Goal: Check status: Check status

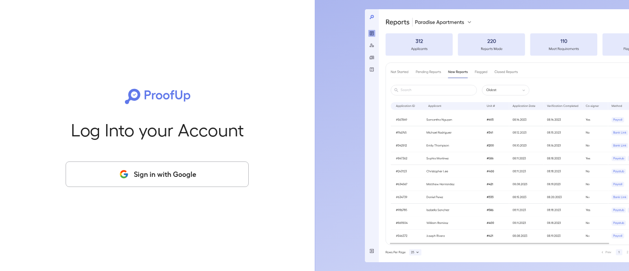
click at [154, 167] on button "Sign in with Google" at bounding box center [157, 175] width 183 height 26
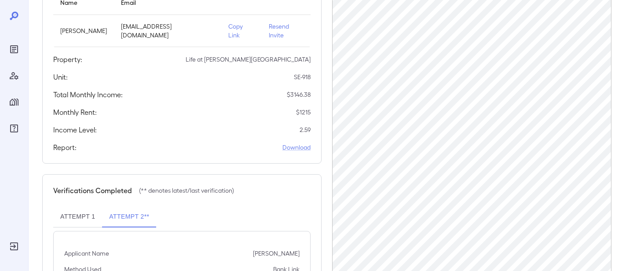
scroll to position [174, 0]
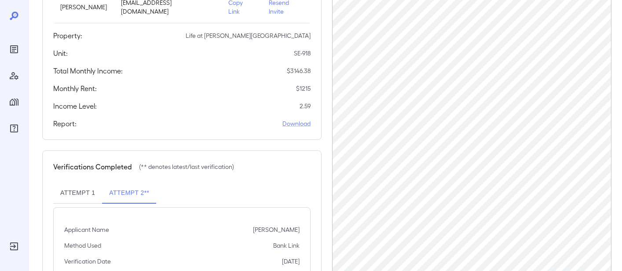
scroll to position [174, 0]
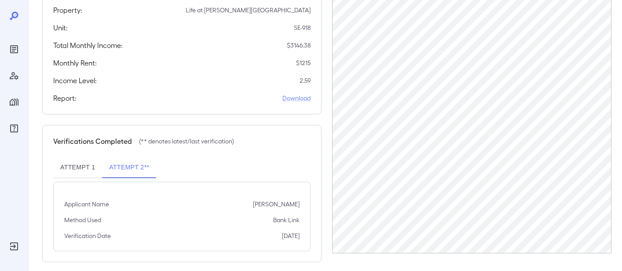
click at [78, 161] on button "Attempt 1" at bounding box center [77, 167] width 49 height 21
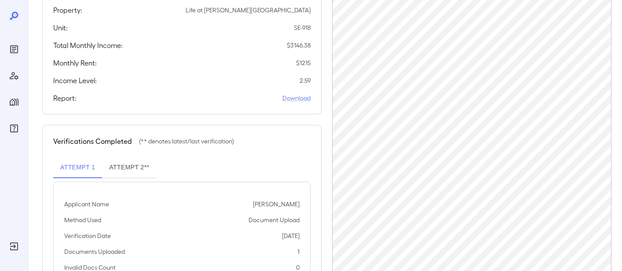
click at [142, 161] on button "Attempt 2**" at bounding box center [129, 167] width 54 height 21
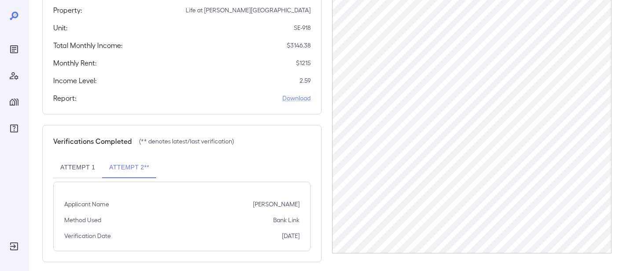
click at [64, 161] on button "Attempt 1" at bounding box center [77, 167] width 49 height 21
